Goal: Task Accomplishment & Management: Use online tool/utility

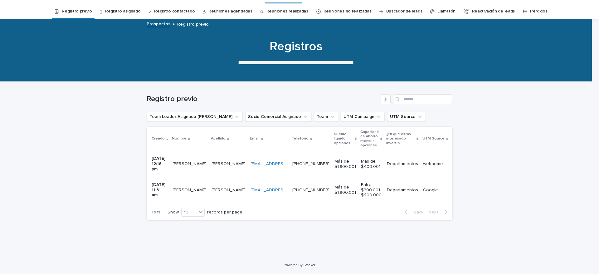
scroll to position [0, 177]
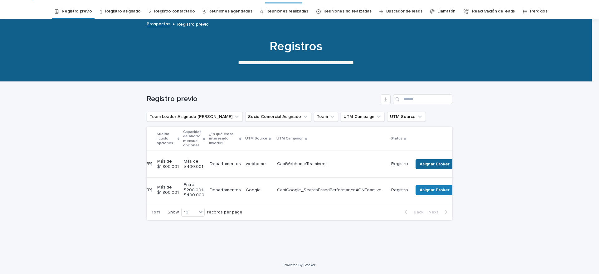
click at [420, 162] on span "Asignar Broker" at bounding box center [435, 164] width 30 height 6
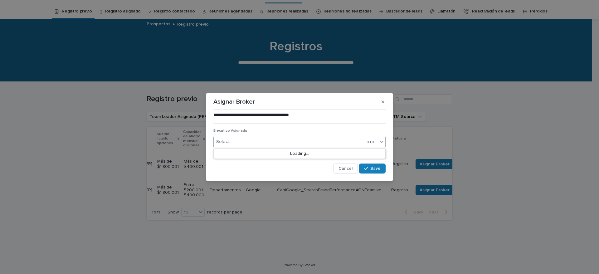
click at [273, 142] on div "Select..." at bounding box center [289, 142] width 151 height 10
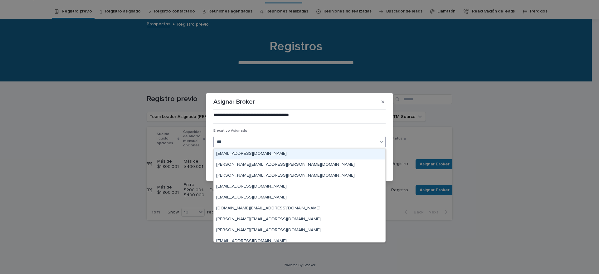
type input "****"
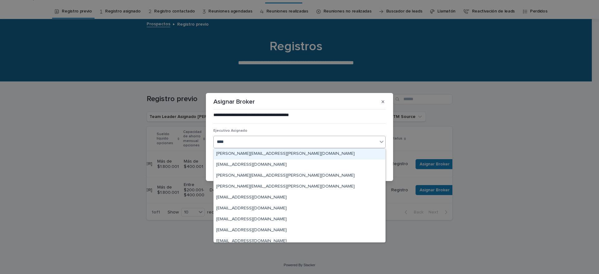
drag, startPoint x: 267, startPoint y: 162, endPoint x: 245, endPoint y: 154, distance: 23.8
click at [245, 154] on div "[PERSON_NAME][EMAIL_ADDRESS][PERSON_NAME][DOMAIN_NAME]" at bounding box center [300, 154] width 172 height 11
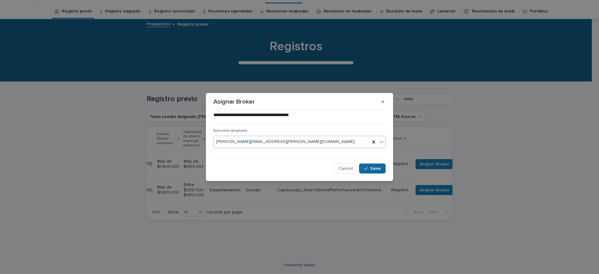
click at [377, 169] on span "Save" at bounding box center [376, 168] width 10 height 4
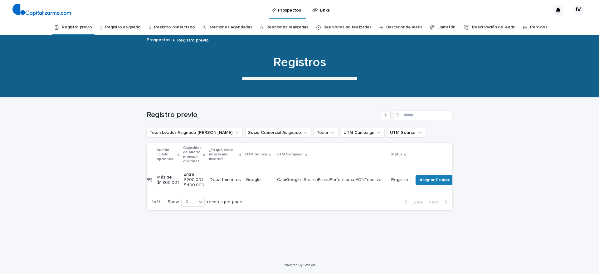
scroll to position [0, 0]
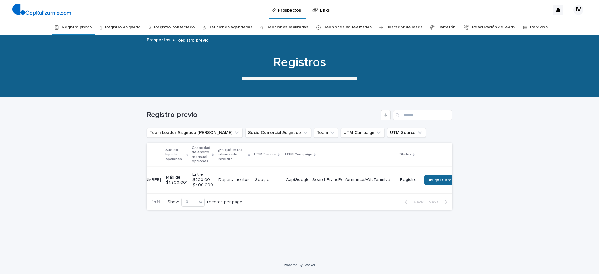
click at [429, 178] on span "Asignar Broker" at bounding box center [444, 180] width 30 height 6
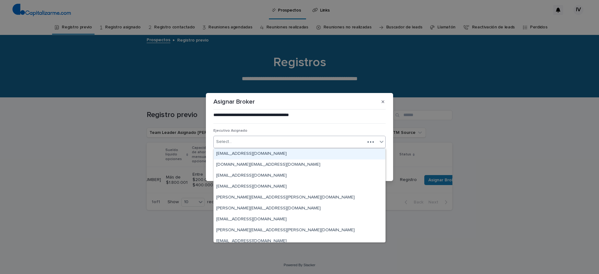
click at [279, 144] on div "Select..." at bounding box center [289, 142] width 151 height 10
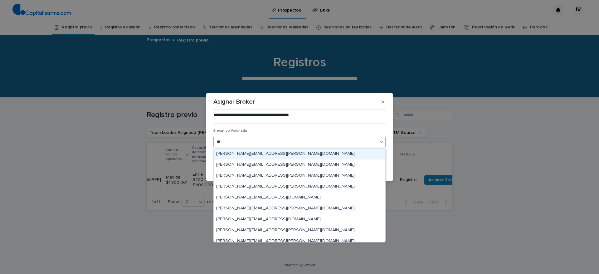
type input "*"
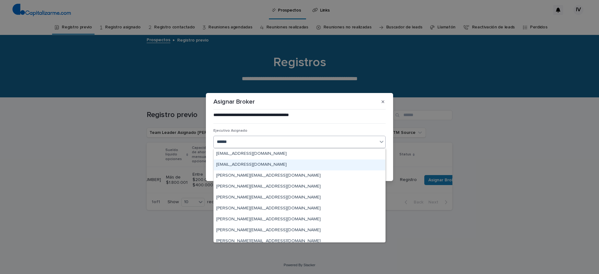
drag, startPoint x: 287, startPoint y: 154, endPoint x: 510, endPoint y: 142, distance: 223.5
type input "**********"
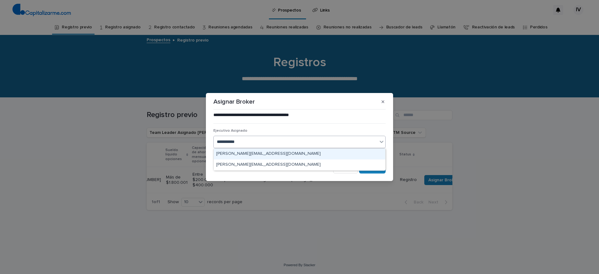
click at [280, 149] on div "[PERSON_NAME][EMAIL_ADDRESS][DOMAIN_NAME]" at bounding box center [300, 154] width 172 height 11
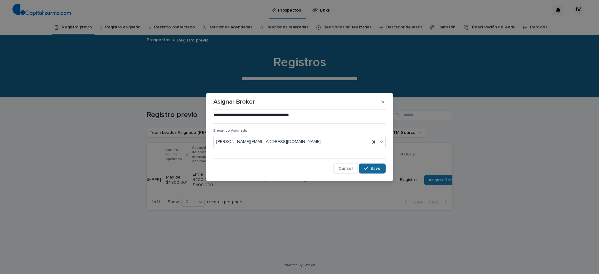
click at [366, 168] on icon "button" at bounding box center [366, 168] width 4 height 4
